Goal: Task Accomplishment & Management: Manage account settings

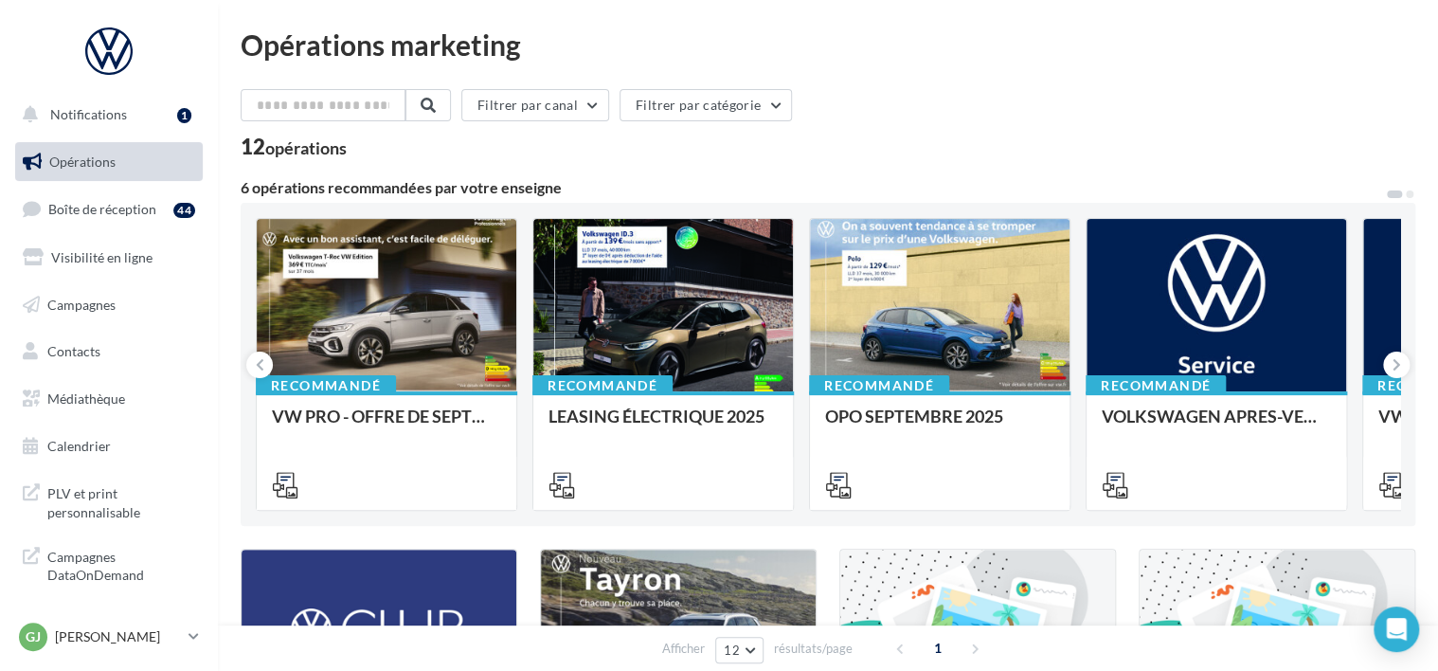
scroll to position [4, 0]
click at [108, 123] on button "Notifications 1" at bounding box center [105, 111] width 188 height 40
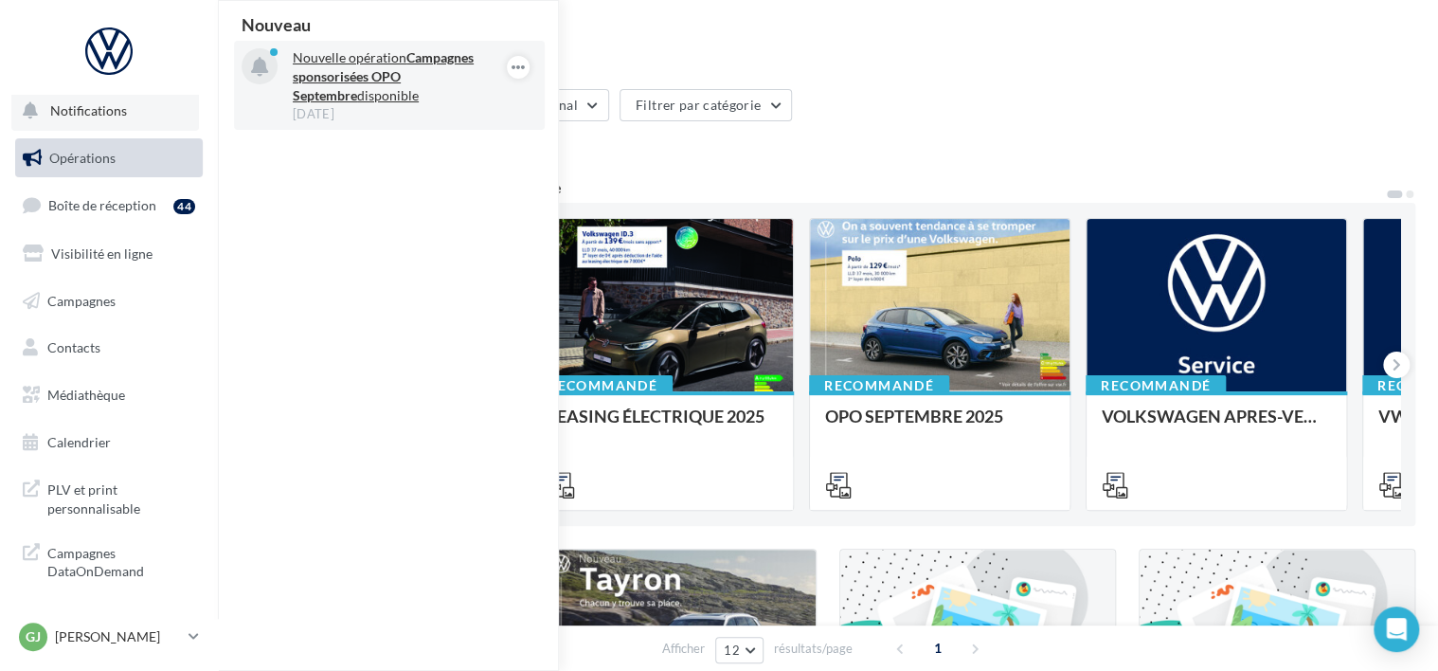
click at [413, 79] on strong "Campagnes sponsorisées OPO Septembre" at bounding box center [383, 76] width 181 height 54
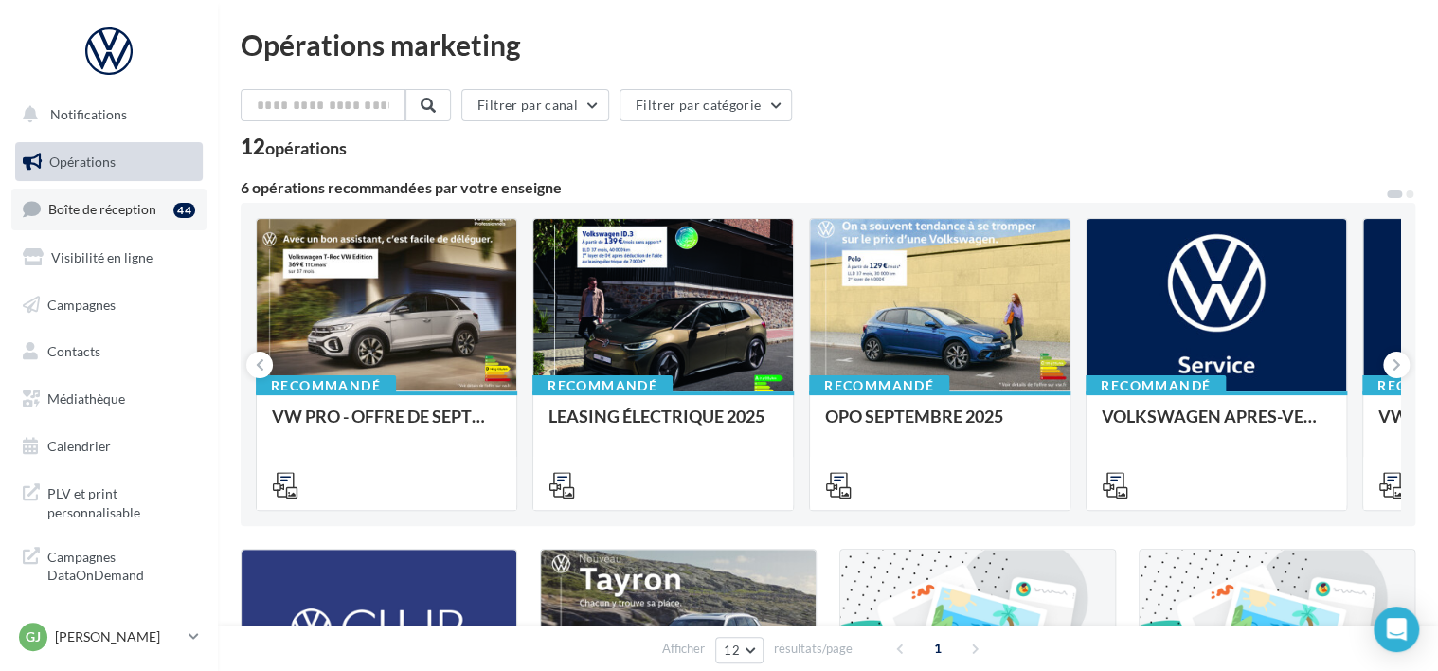
click at [112, 204] on span "Boîte de réception" at bounding box center [102, 209] width 108 height 16
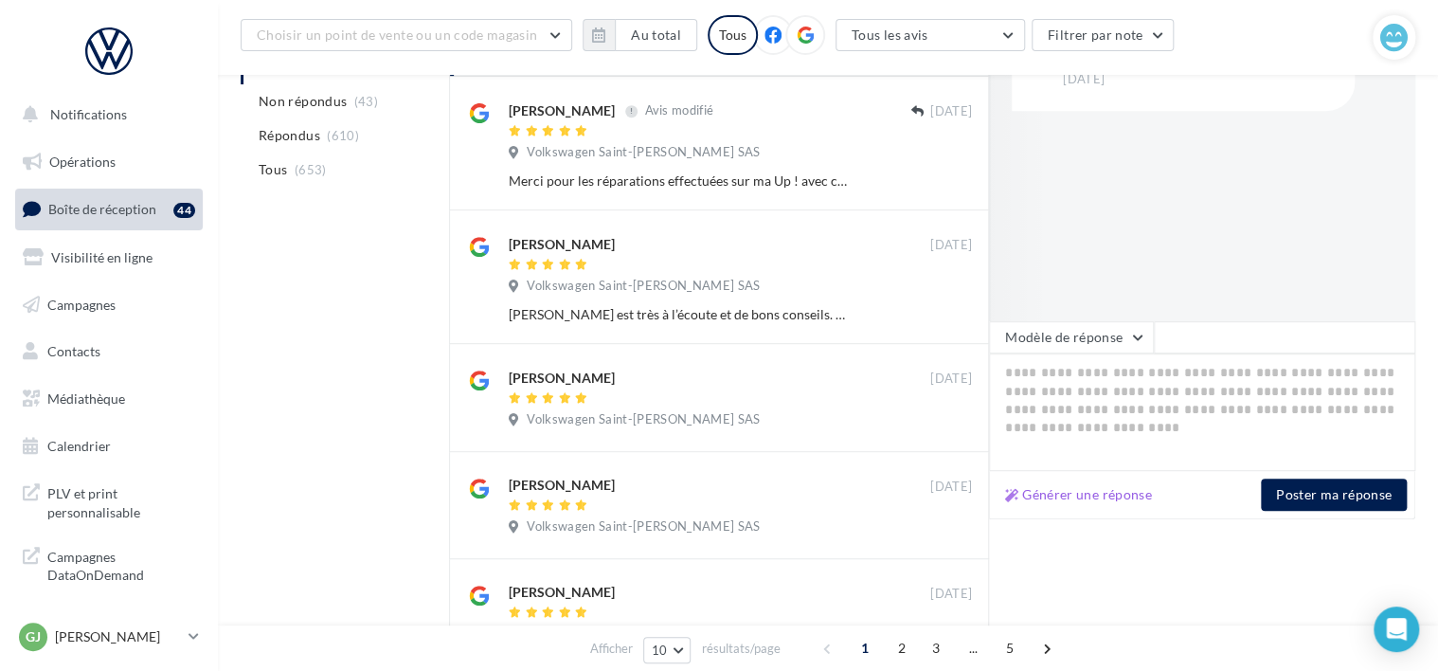
scroll to position [198, 0]
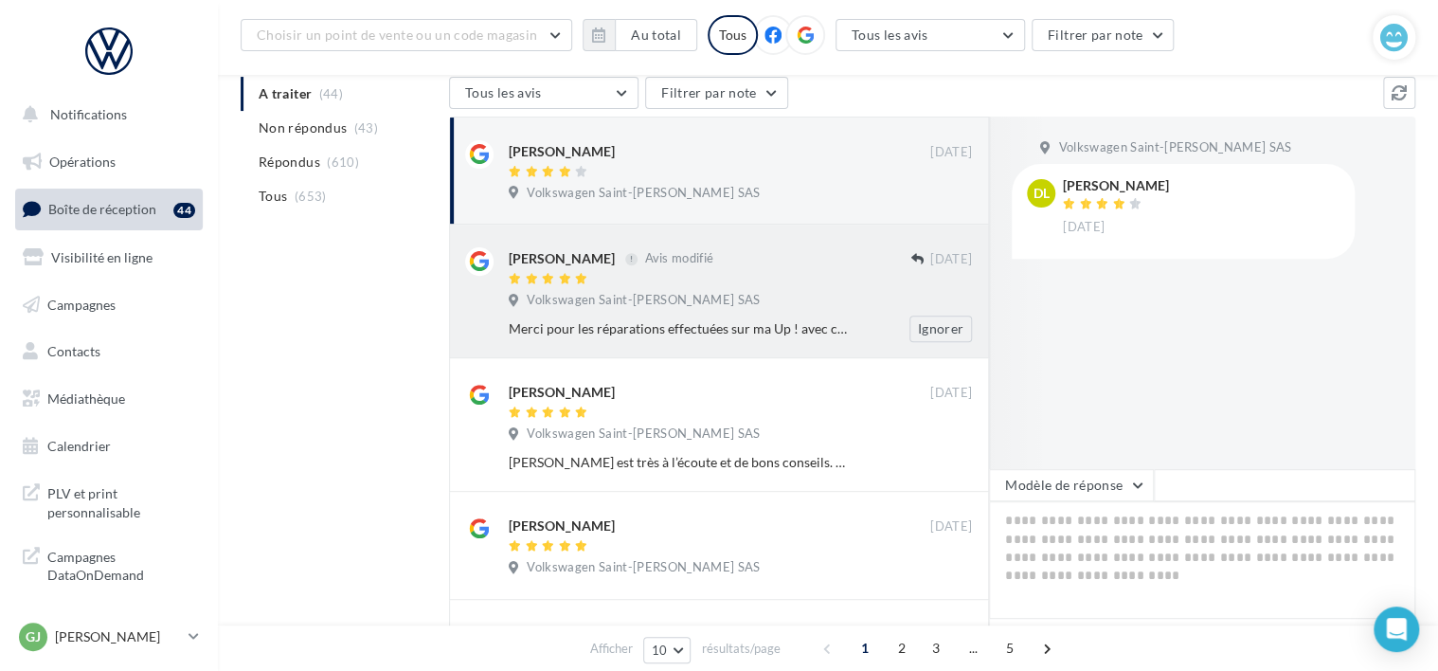
click at [701, 303] on span "Volkswagen Saint-Malo Daniel Mouton SAS" at bounding box center [643, 300] width 233 height 17
